Goal: Information Seeking & Learning: Learn about a topic

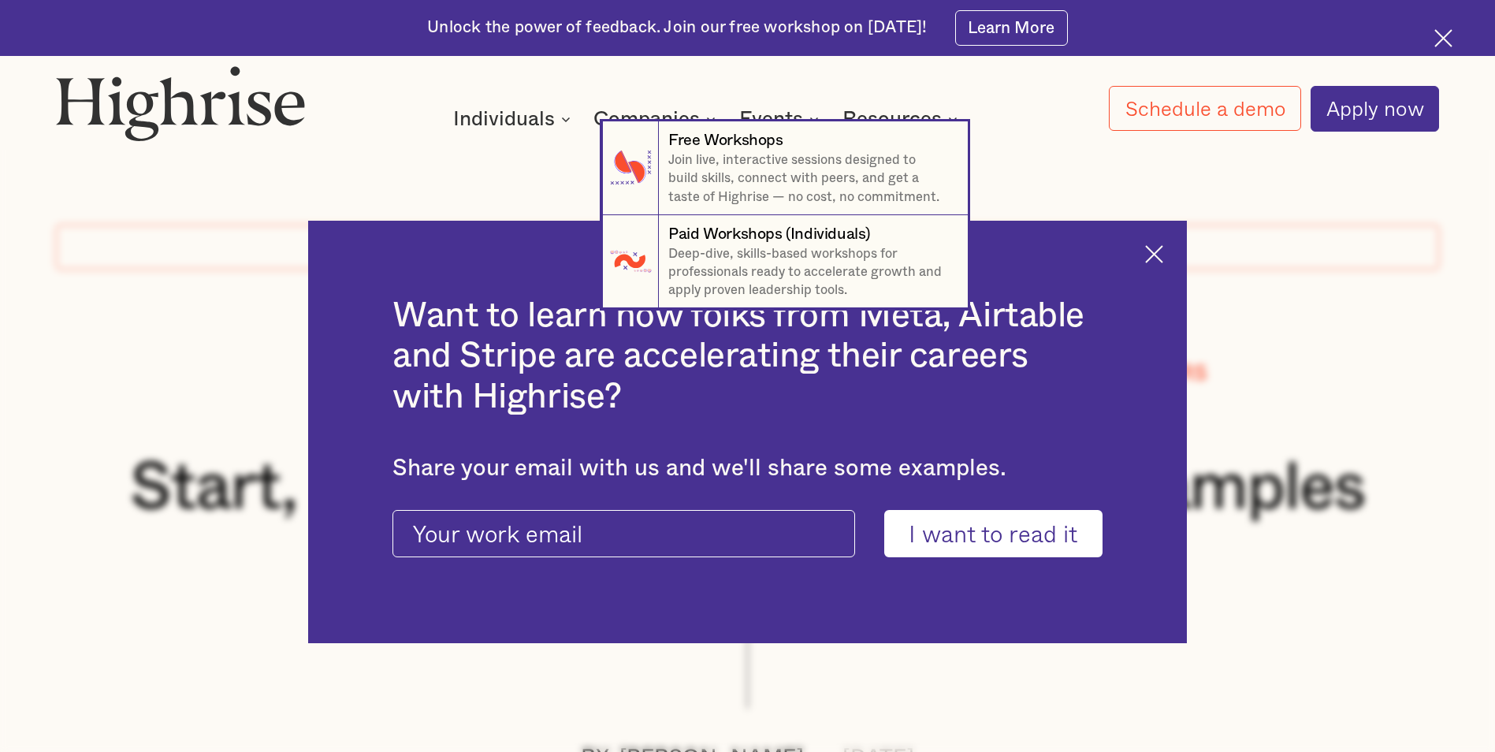
click at [1165, 255] on nav "7 Free Workshops Join live, interactive sessions designed to build skills, conn…" at bounding box center [747, 214] width 1495 height 187
click at [1163, 255] on nav "7 Free Workshops Join live, interactive sessions designed to build skills, conn…" at bounding box center [747, 214] width 1495 height 187
click at [1158, 252] on nav "7 Free Workshops Join live, interactive sessions designed to build skills, conn…" at bounding box center [747, 214] width 1495 height 187
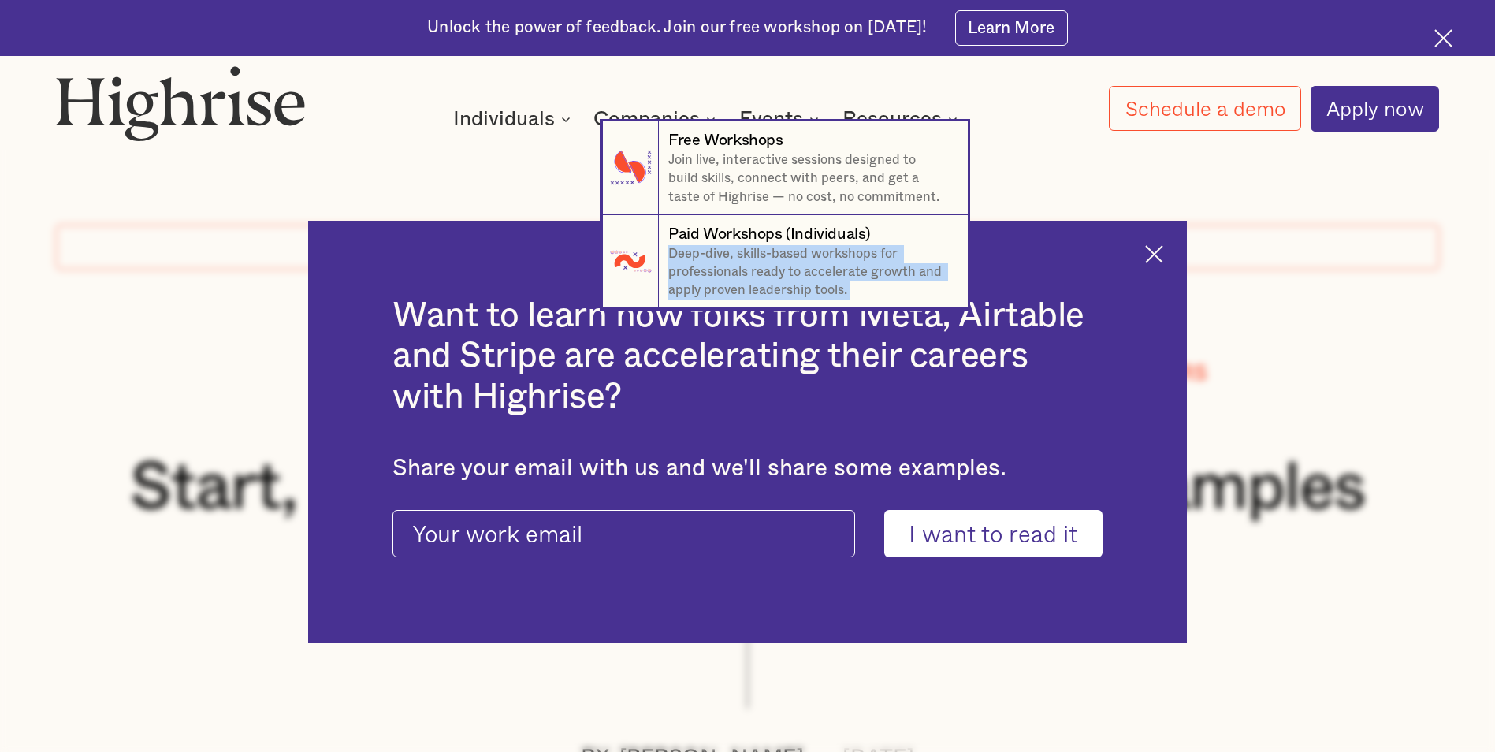
click at [1158, 252] on nav "7 Free Workshops Join live, interactive sessions designed to build skills, conn…" at bounding box center [747, 214] width 1495 height 187
click at [1160, 252] on nav "7 Free Workshops Join live, interactive sessions designed to build skills, conn…" at bounding box center [747, 214] width 1495 height 187
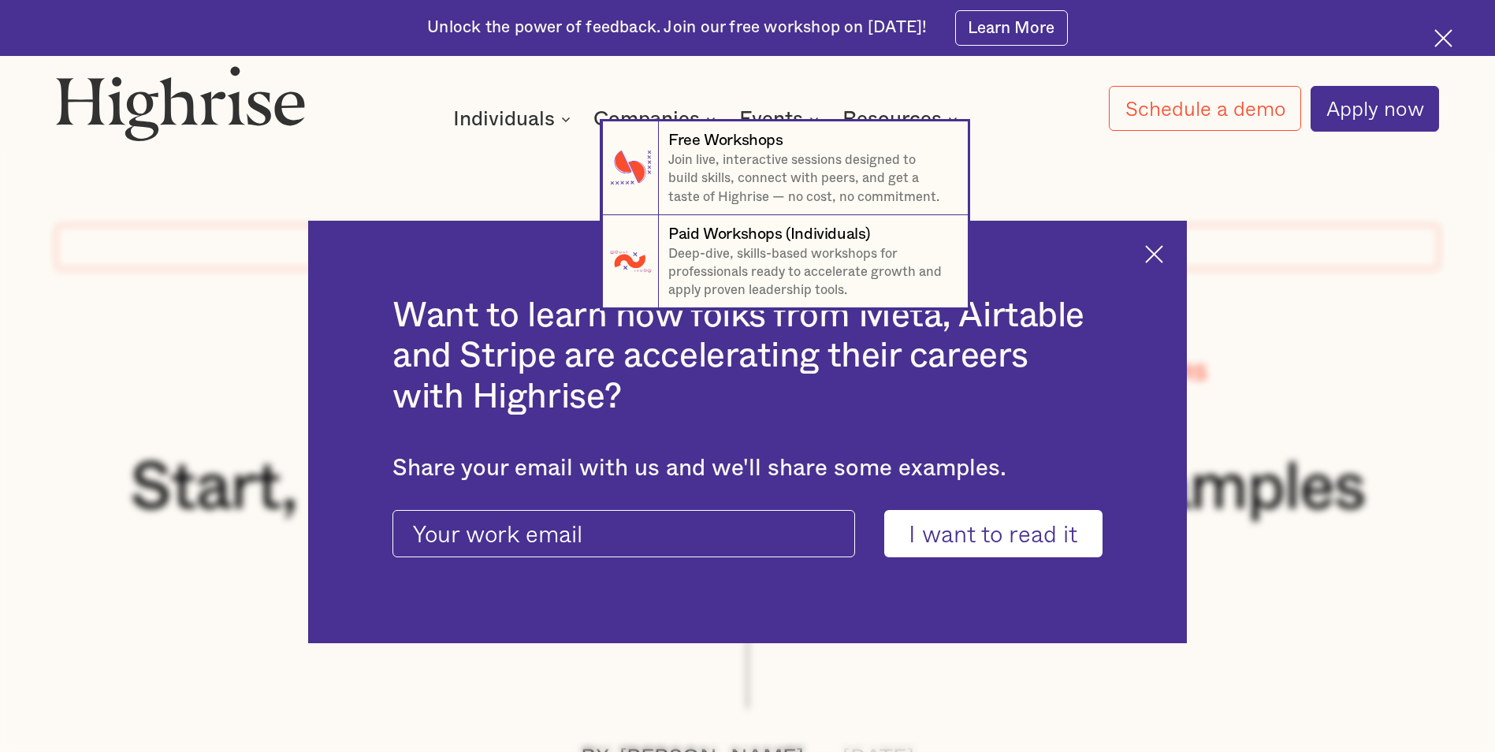
click at [173, 300] on nav "7 Free Workshops Join live, interactive sessions designed to build skills, conn…" at bounding box center [747, 214] width 1495 height 187
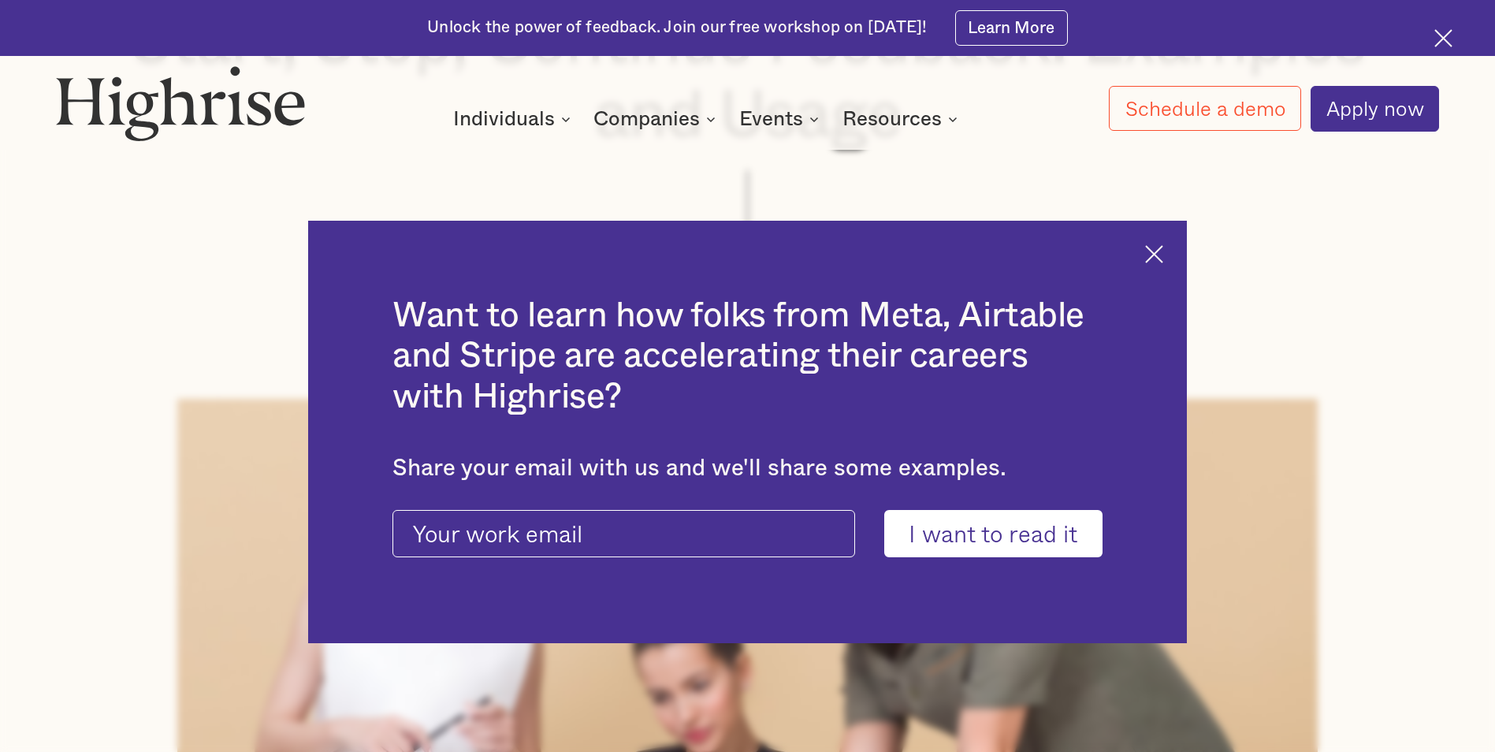
scroll to position [473, 0]
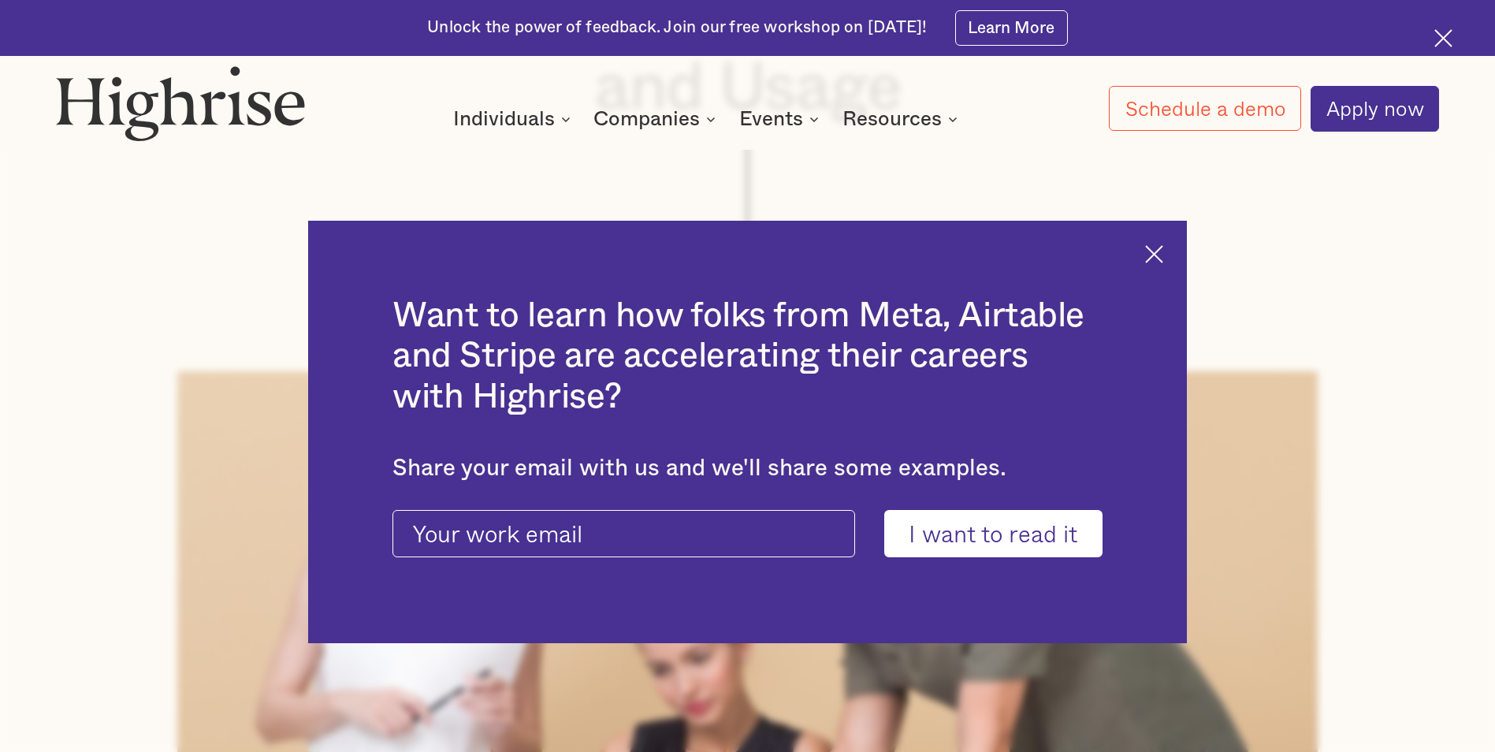
click at [1174, 250] on div "Want to learn how folks from Meta, Airtable and Stripe are accelerating their c…" at bounding box center [747, 432] width 878 height 423
